Goal: Communication & Community: Answer question/provide support

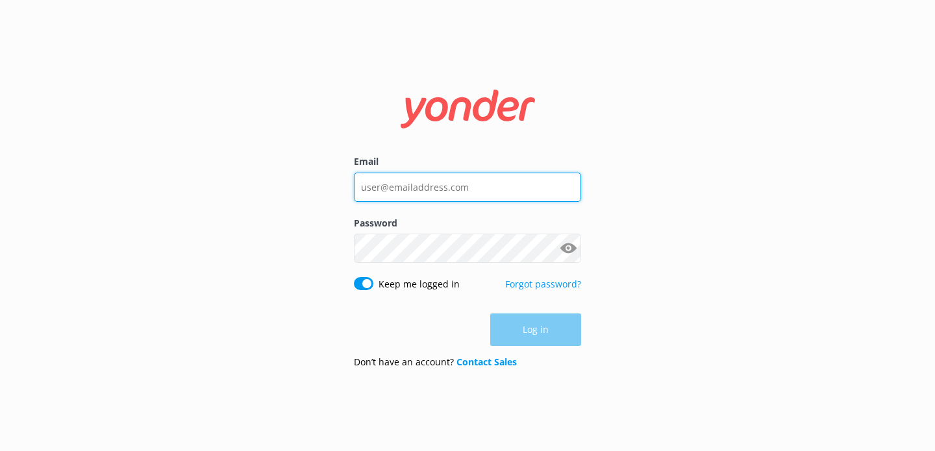
type input "[EMAIL_ADDRESS][DOMAIN_NAME]"
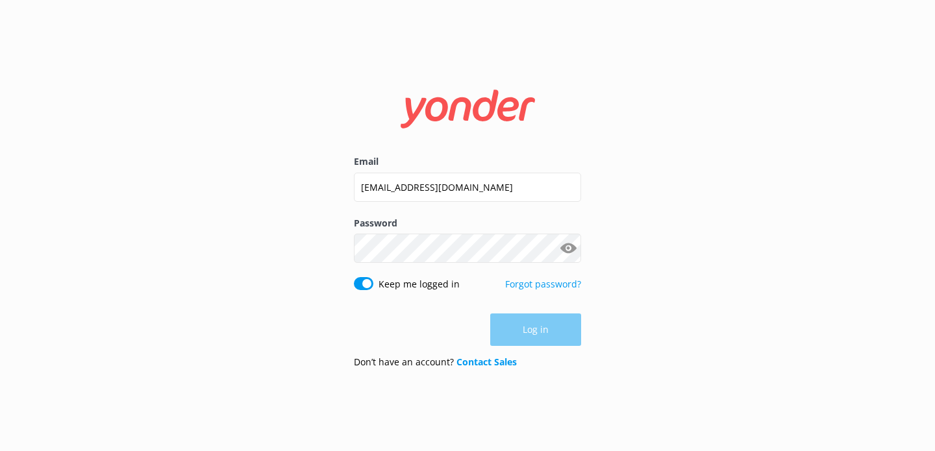
click at [528, 336] on div "Log in" at bounding box center [467, 330] width 227 height 32
click at [520, 339] on button "Log in" at bounding box center [535, 330] width 91 height 32
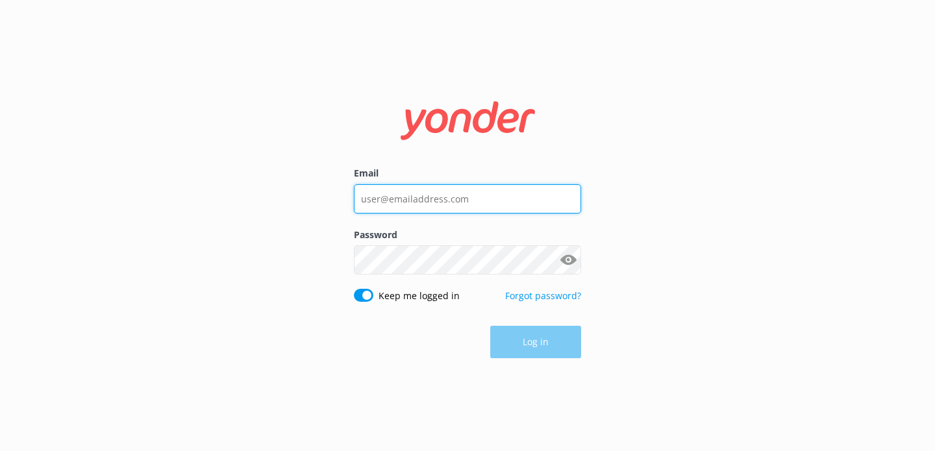
type input "[EMAIL_ADDRESS][DOMAIN_NAME]"
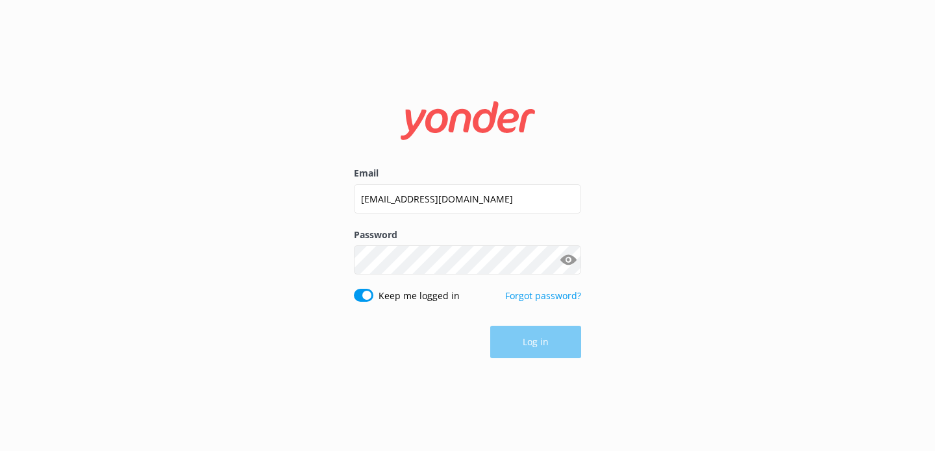
click at [481, 241] on label "Password" at bounding box center [467, 235] width 227 height 14
click at [523, 344] on button "Log in" at bounding box center [535, 343] width 91 height 32
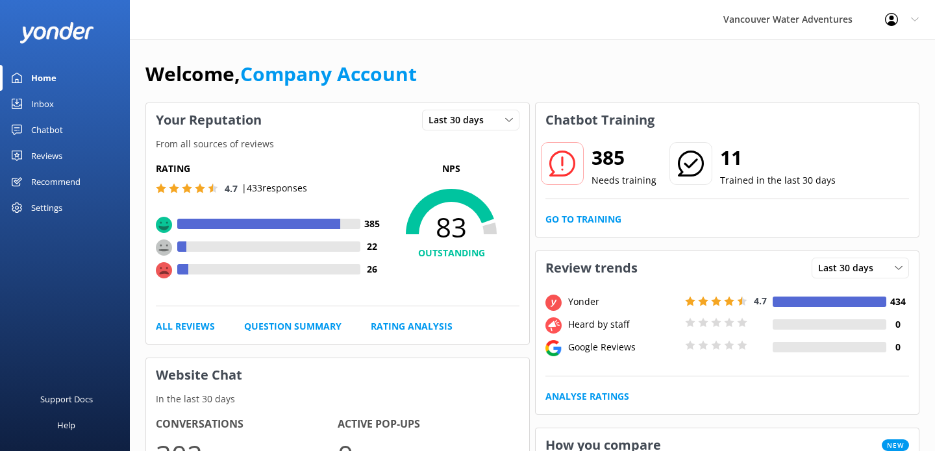
click at [74, 127] on link "Chatbot" at bounding box center [65, 130] width 130 height 26
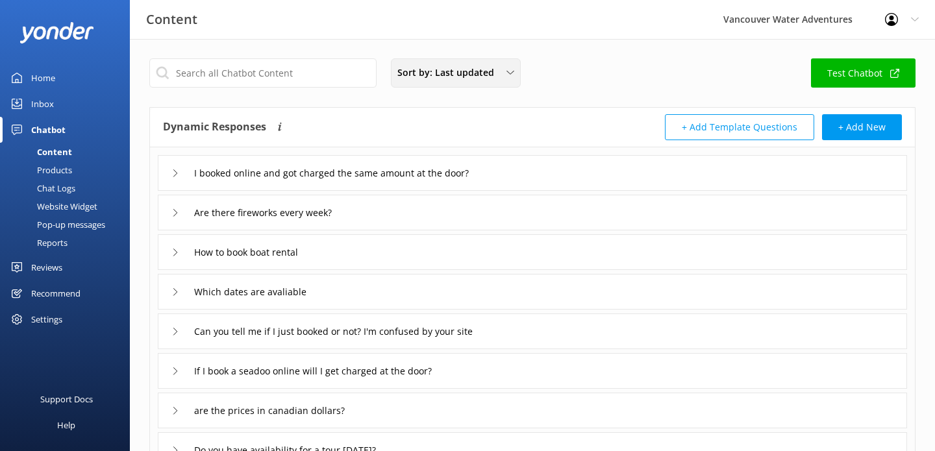
click at [477, 72] on span "Sort by: Last updated" at bounding box center [449, 73] width 105 height 14
click at [48, 105] on div "Inbox" at bounding box center [42, 104] width 23 height 26
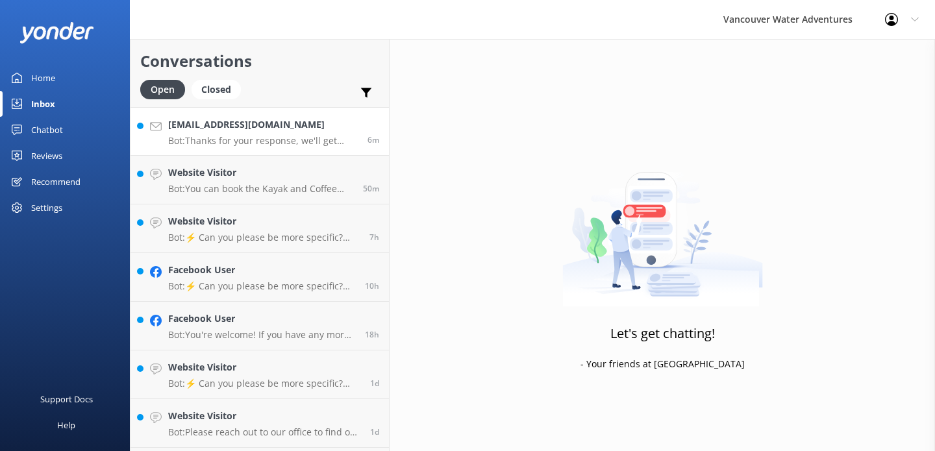
click at [237, 120] on h4 "[EMAIL_ADDRESS][DOMAIN_NAME]" at bounding box center [263, 125] width 190 height 14
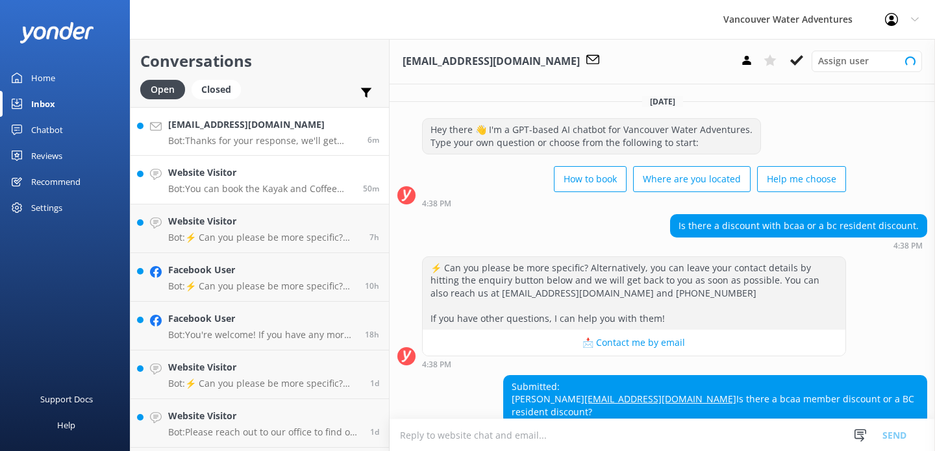
scroll to position [77, 0]
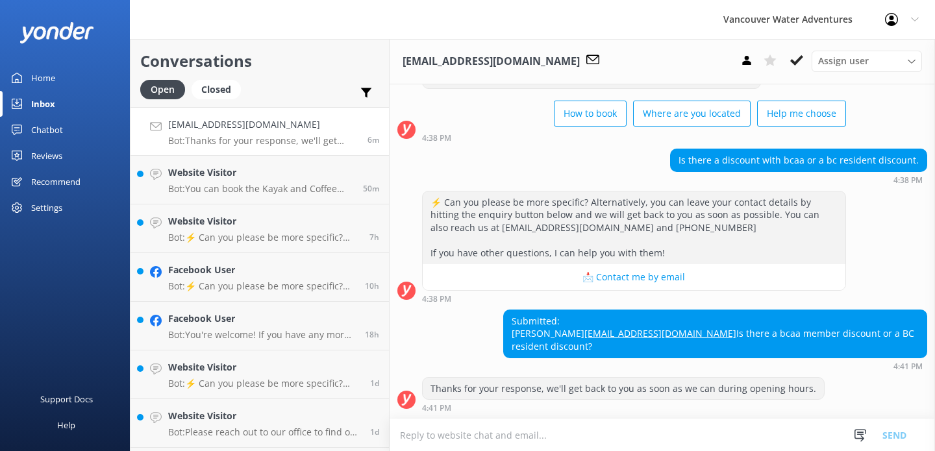
click at [525, 442] on textarea at bounding box center [663, 436] width 546 height 32
click at [491, 433] on textarea at bounding box center [663, 436] width 546 height 32
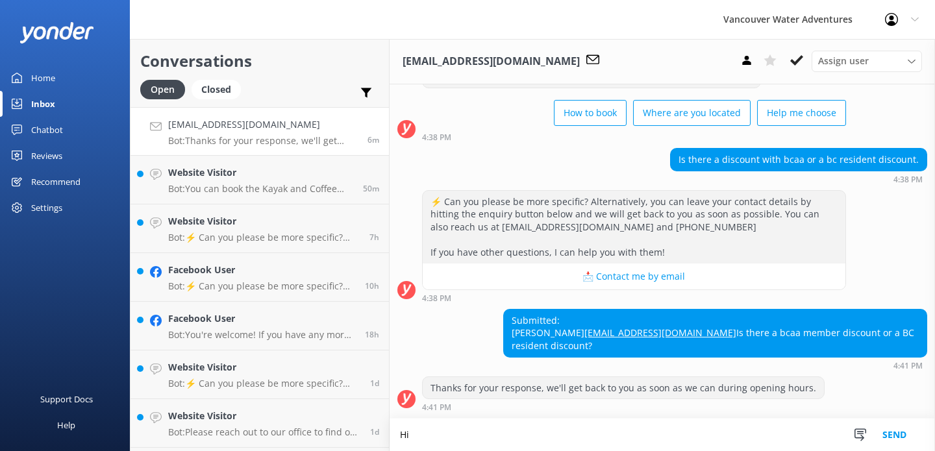
scroll to position [78, 0]
click at [890, 434] on button "Send" at bounding box center [894, 435] width 49 height 32
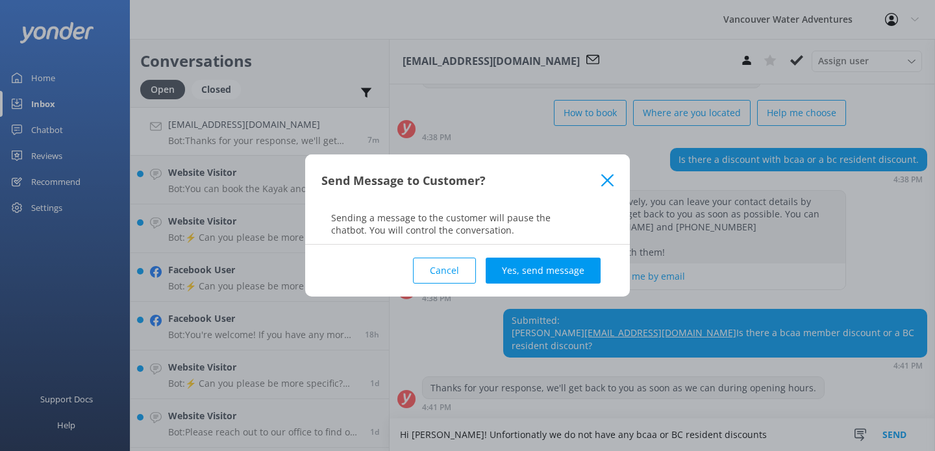
click at [606, 175] on icon at bounding box center [607, 180] width 12 height 13
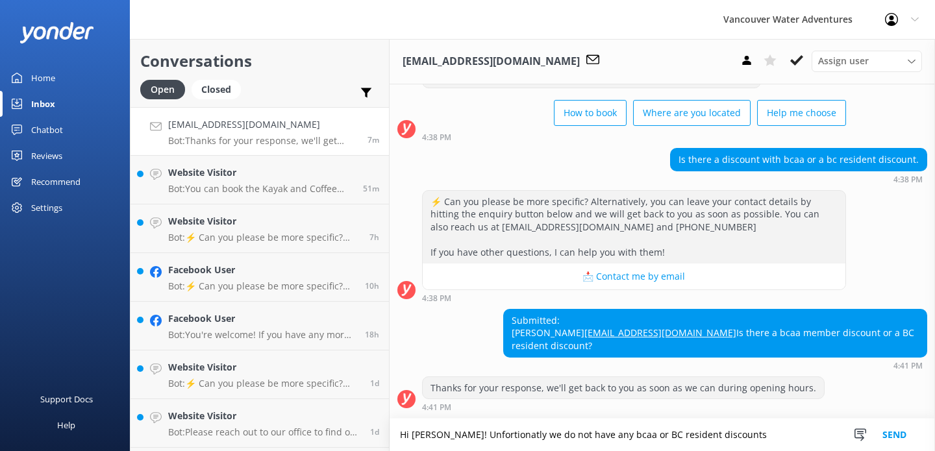
click at [733, 429] on textarea "Hi [PERSON_NAME]! Unfortionatly we do not have any bcaa or BC resident discounts" at bounding box center [663, 435] width 546 height 32
click at [733, 437] on textarea "Hi [PERSON_NAME]! Unfortionatly we do not have any bcaa or BC resident discounts" at bounding box center [663, 435] width 546 height 32
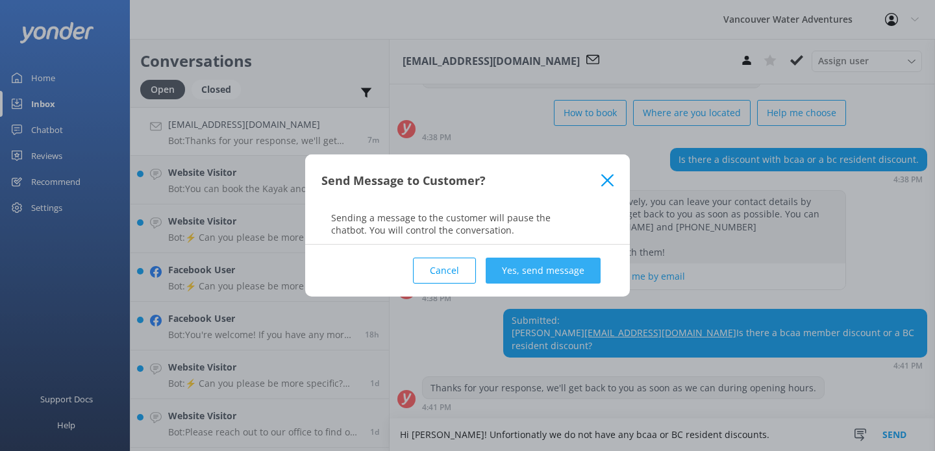
type textarea "Hi [PERSON_NAME]! Unfortionatly we do not have any bcaa or BC resident discount…"
click at [525, 270] on button "Yes, send message" at bounding box center [543, 271] width 115 height 26
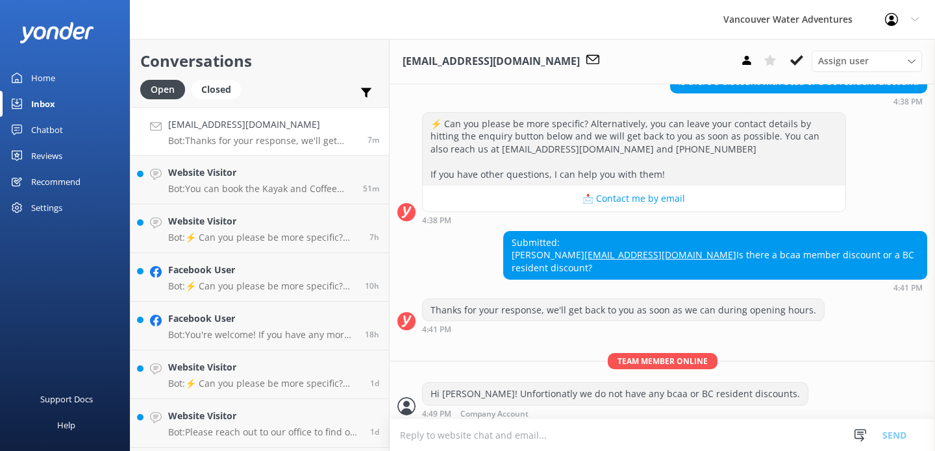
scroll to position [162, 0]
